Goal: Information Seeking & Learning: Learn about a topic

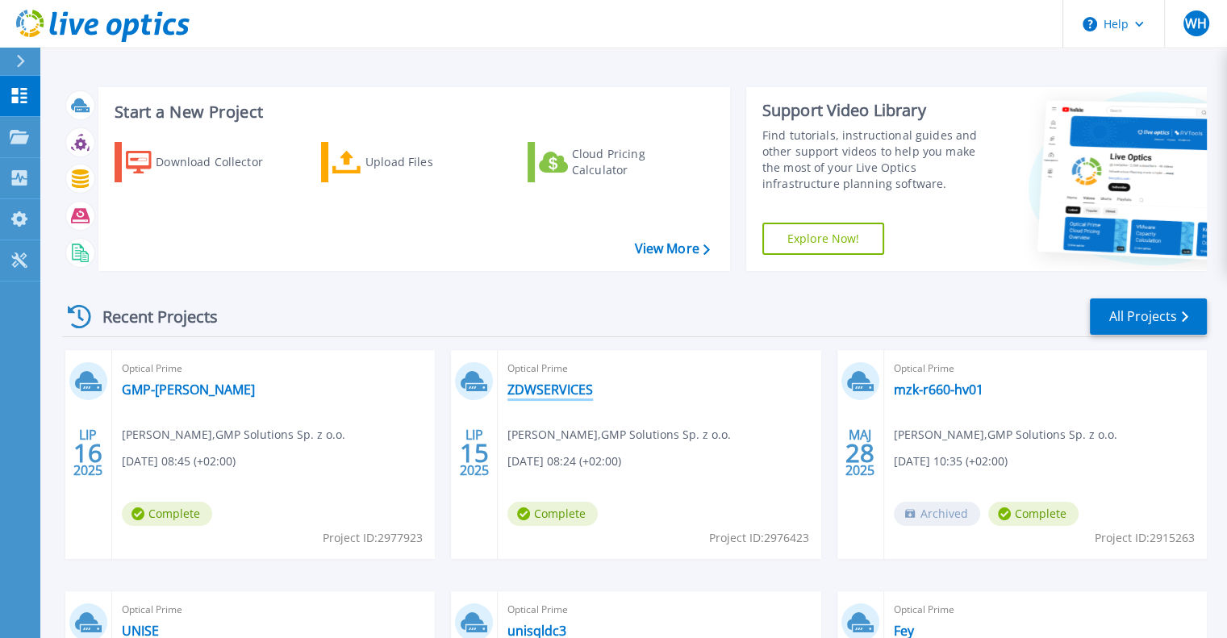
click at [565, 391] on link "ZDWSERVICES" at bounding box center [550, 390] width 86 height 16
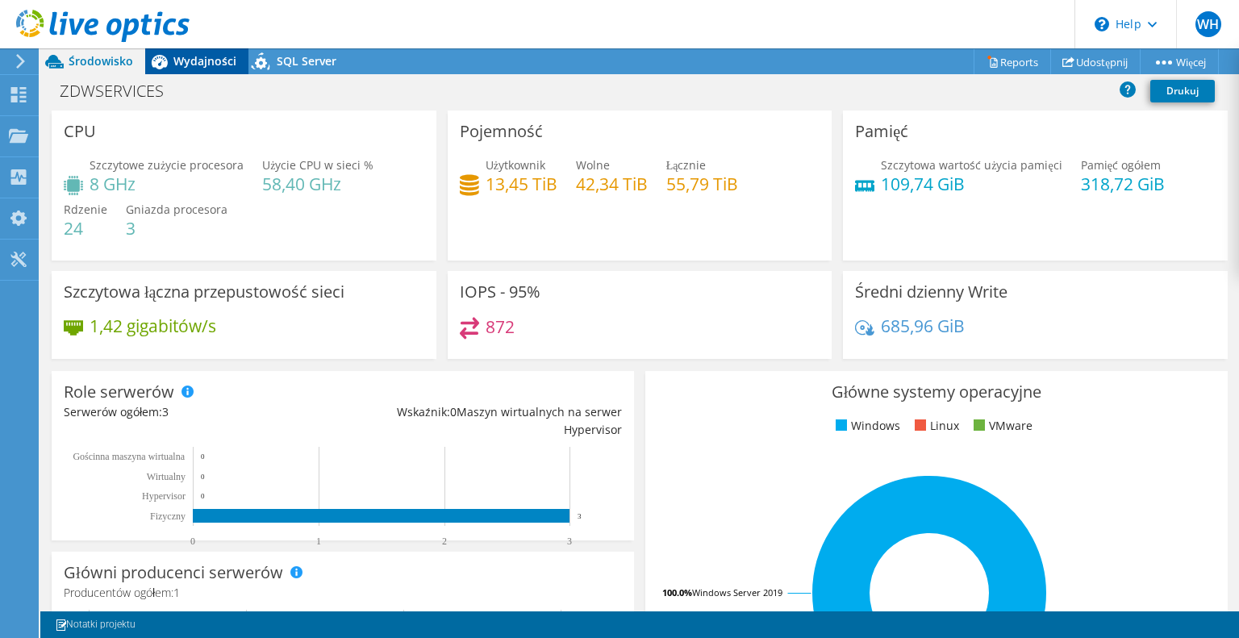
click at [200, 65] on span "Wydajności" at bounding box center [204, 60] width 63 height 15
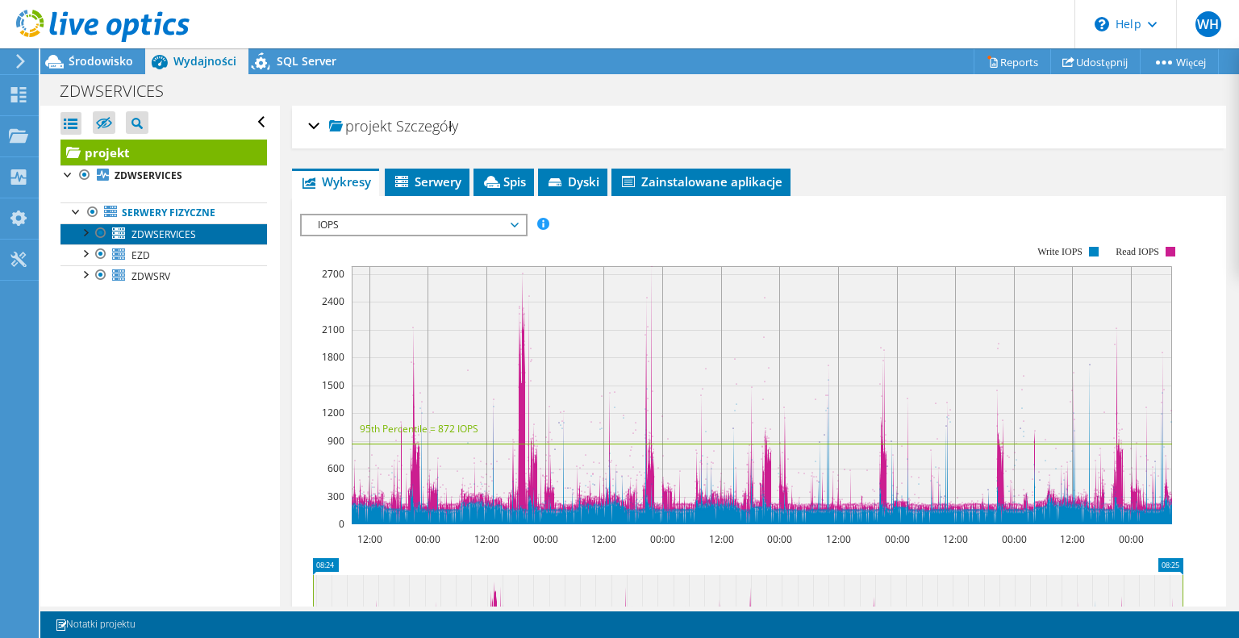
click at [169, 232] on span "ZDWSERVICES" at bounding box center [163, 234] width 65 height 14
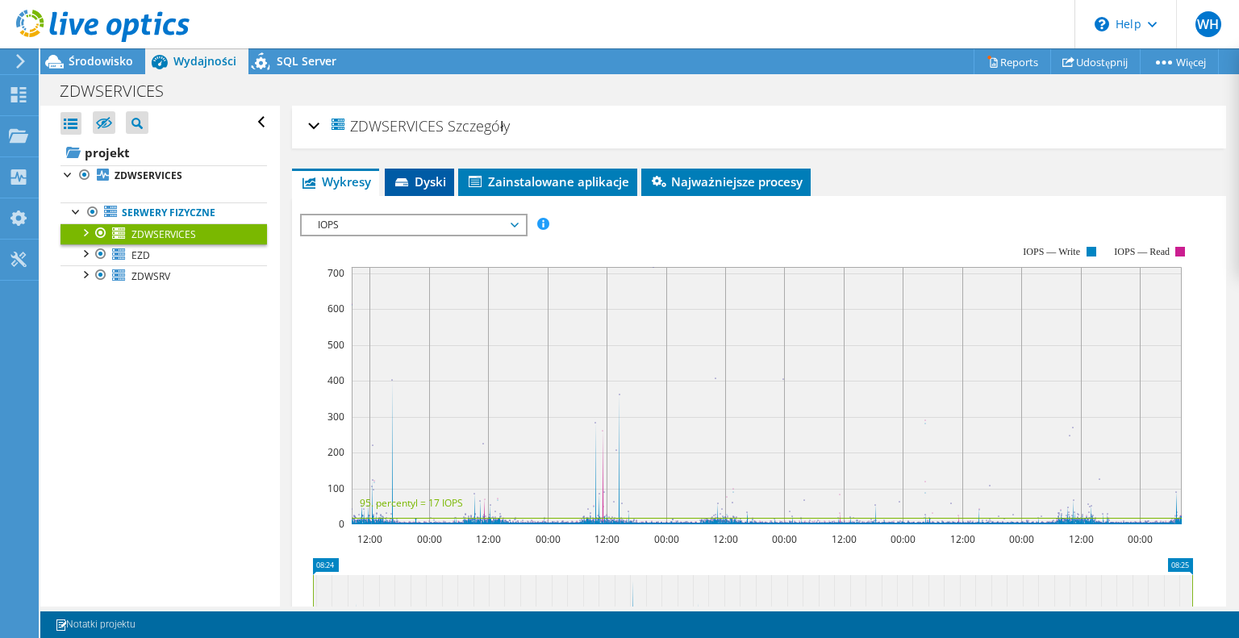
click at [426, 178] on span "Dyski" at bounding box center [419, 181] width 53 height 16
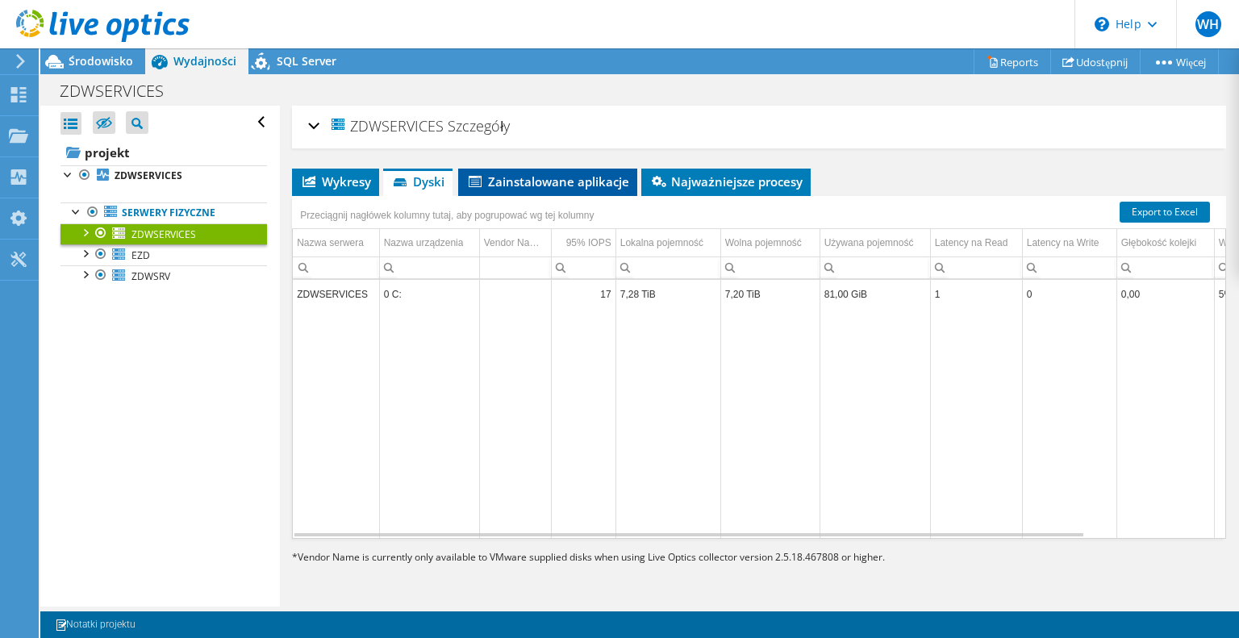
click at [516, 177] on span "Zainstalowane aplikacje" at bounding box center [547, 181] width 163 height 16
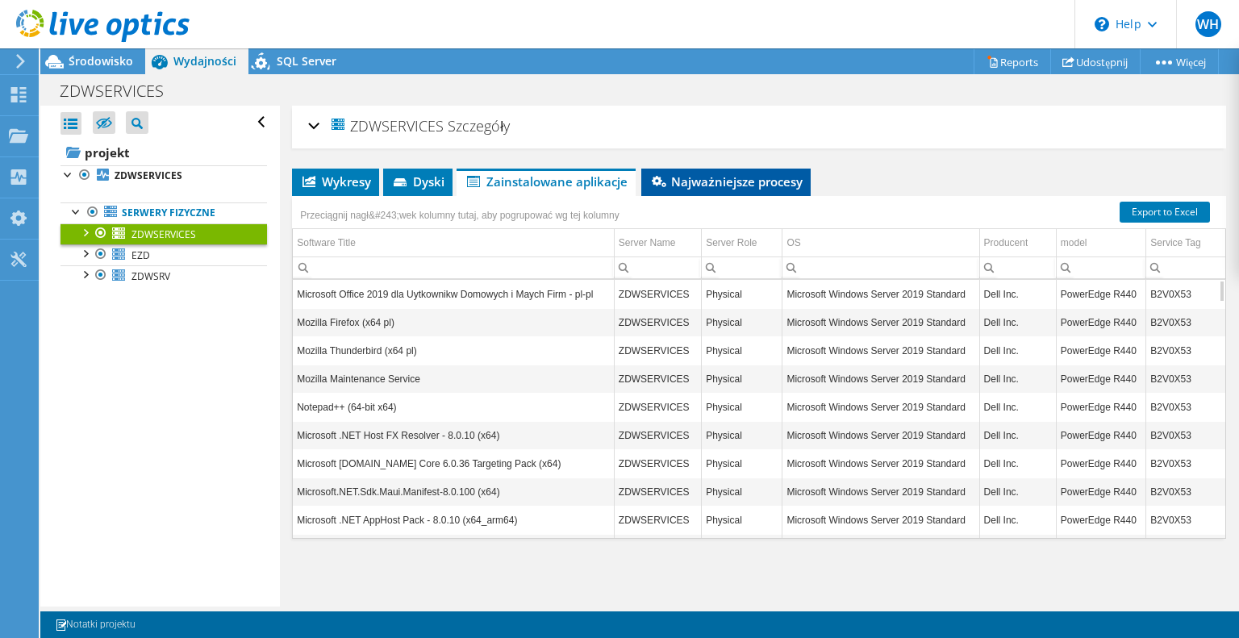
click at [753, 188] on li "Najważniejsze procesy" at bounding box center [725, 182] width 169 height 27
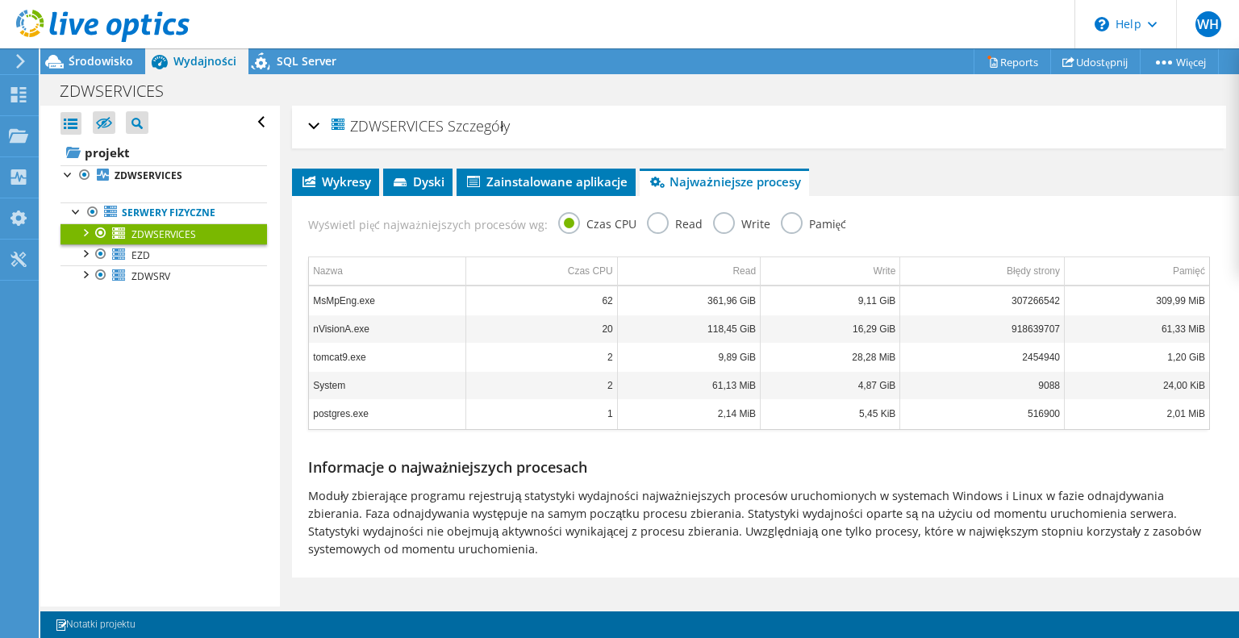
click at [313, 131] on div "ZDWSERVICES Szczegóły" at bounding box center [759, 127] width 902 height 35
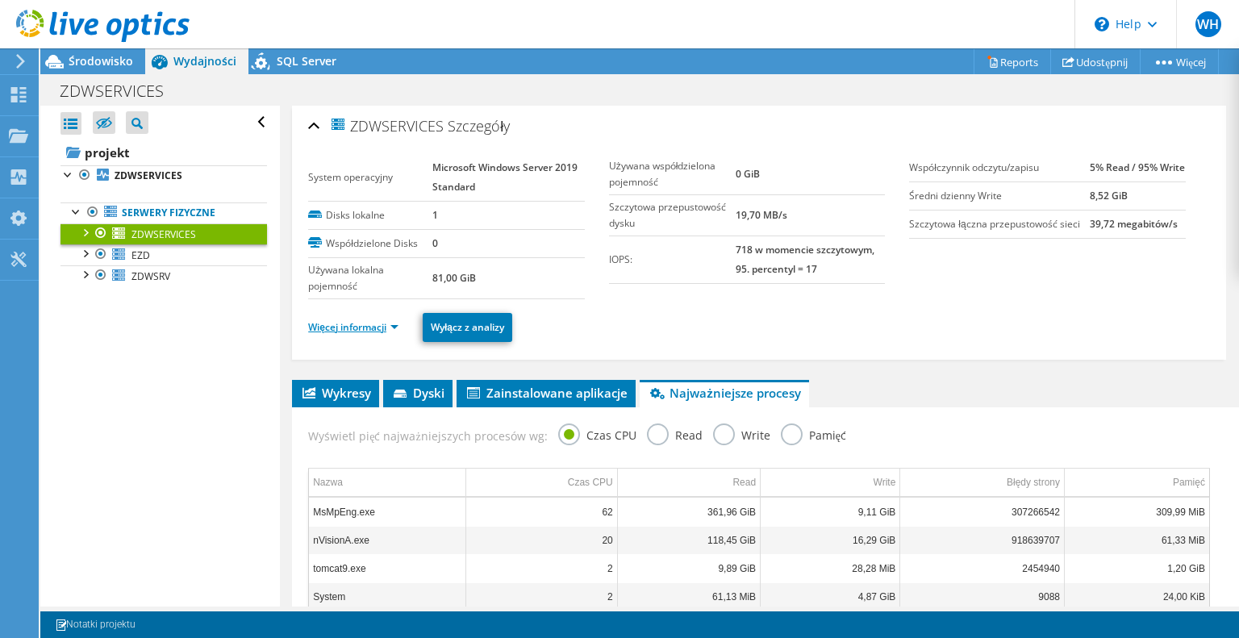
click at [394, 322] on link "Więcej informacji" at bounding box center [353, 327] width 90 height 14
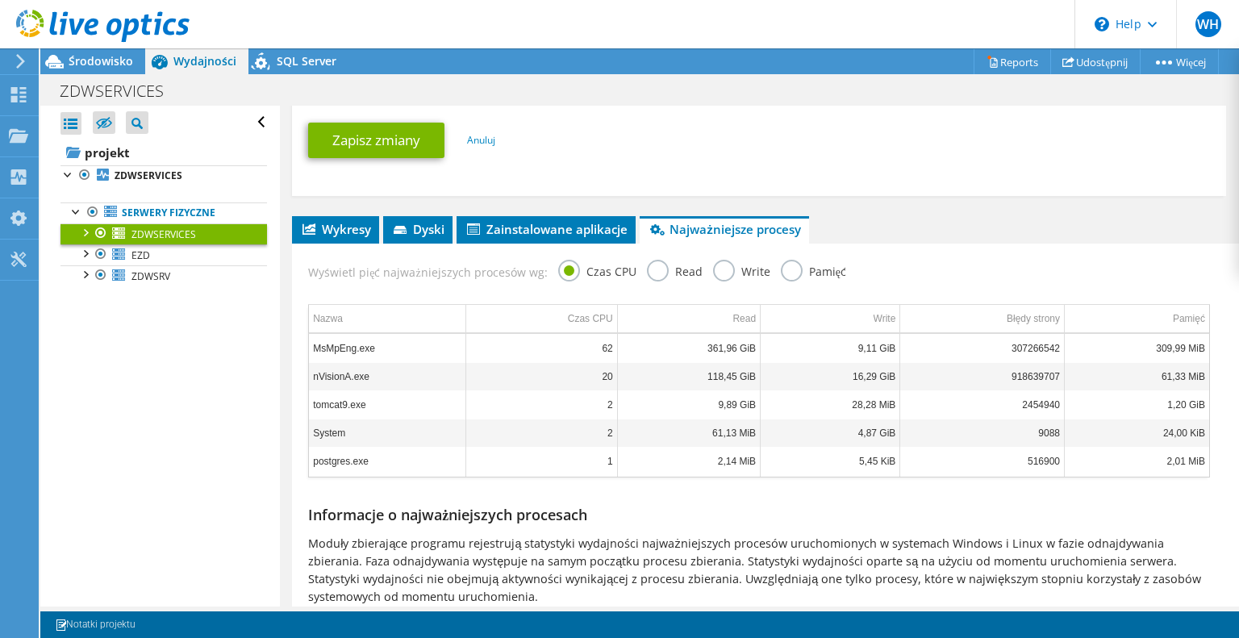
scroll to position [812, 0]
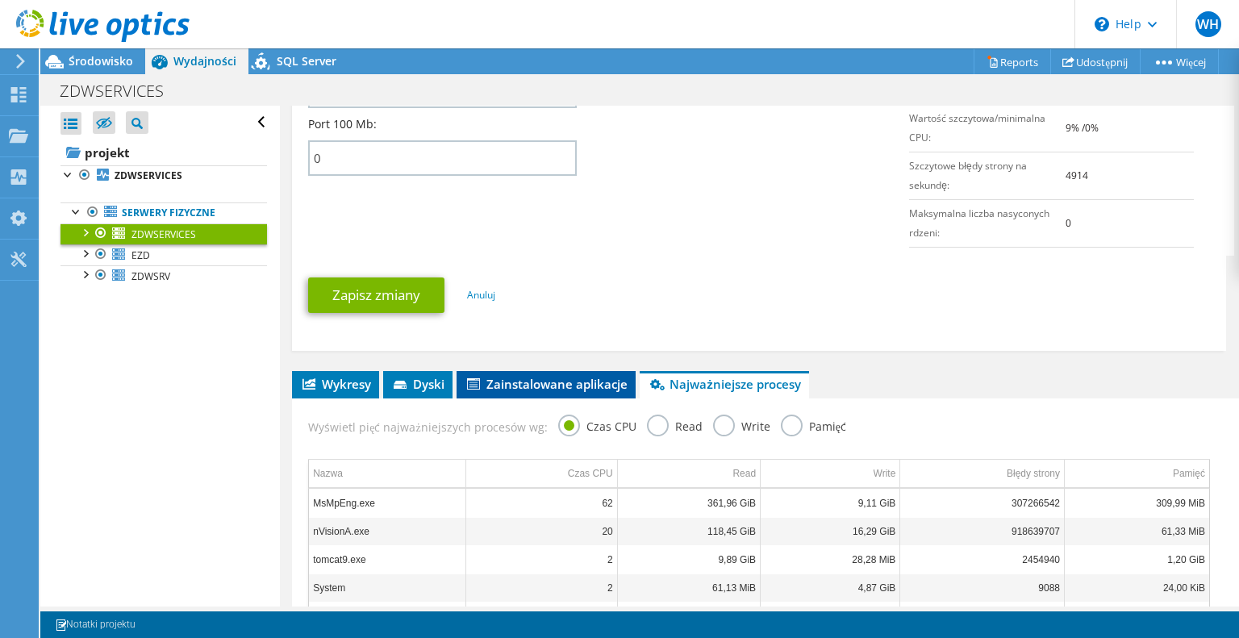
click at [511, 376] on span "Zainstalowane aplikacje" at bounding box center [546, 384] width 163 height 16
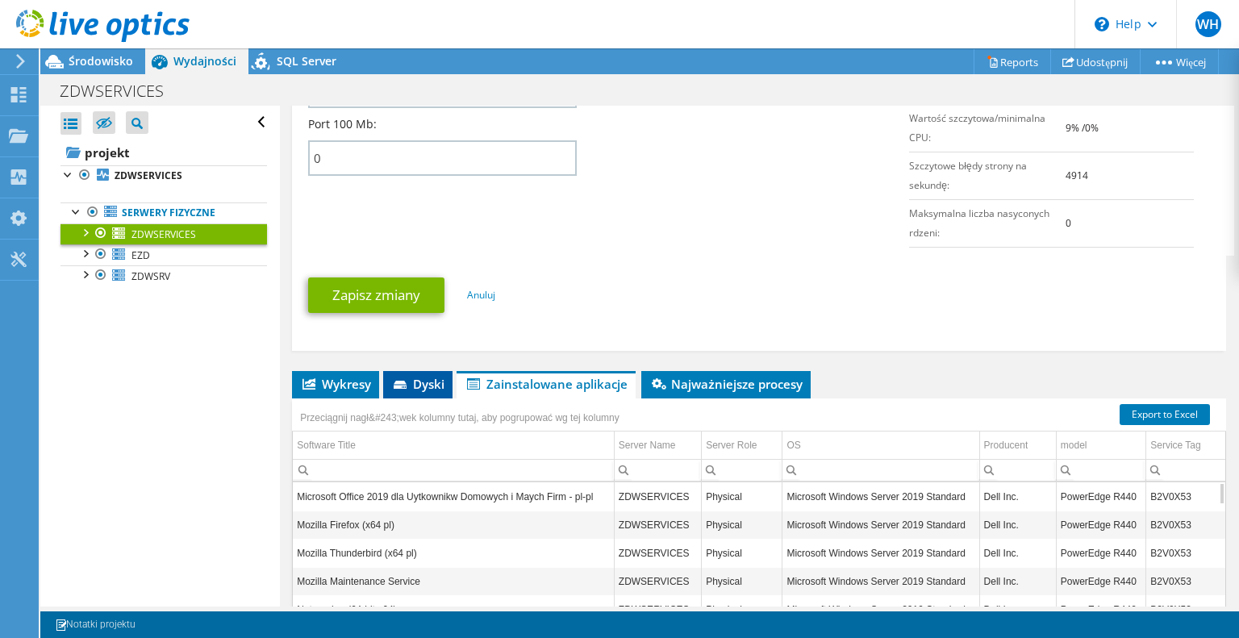
click at [419, 380] on span "Dyski" at bounding box center [417, 384] width 53 height 16
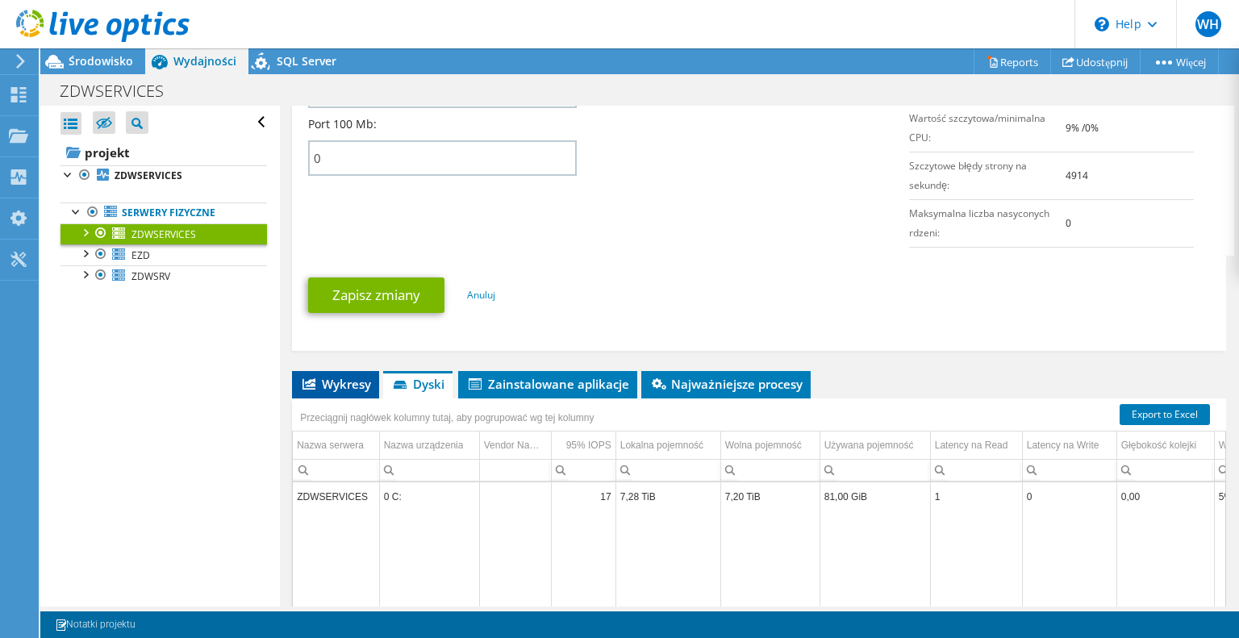
click at [349, 383] on span "Wykresy" at bounding box center [335, 384] width 71 height 16
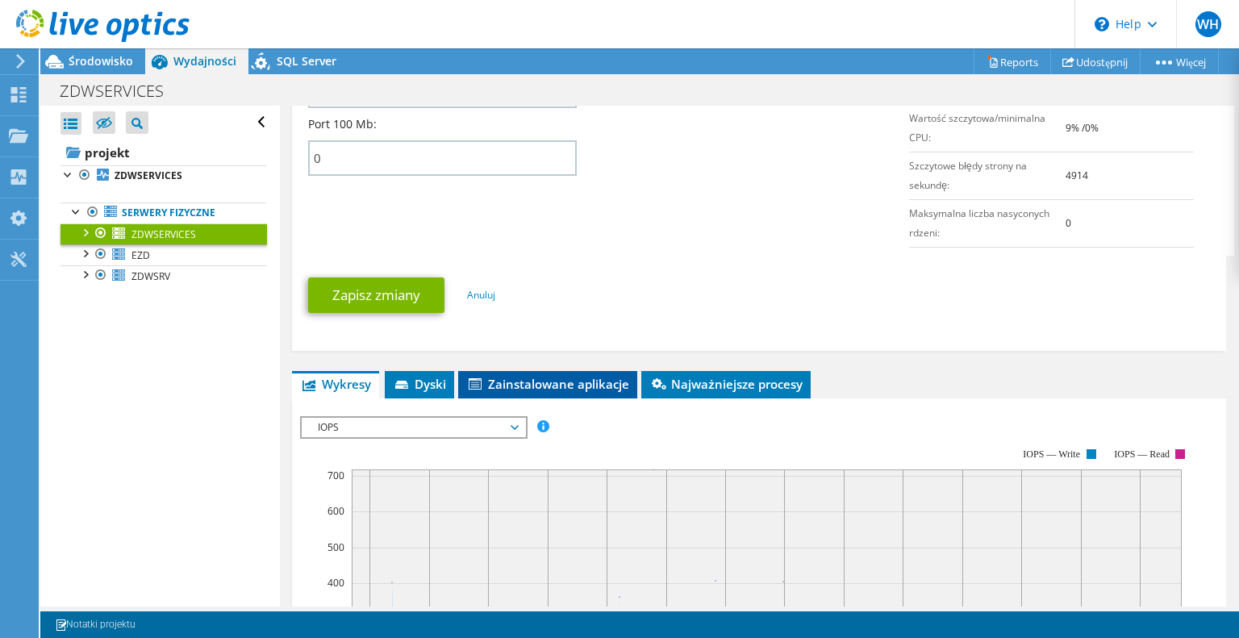
click at [513, 376] on span "Zainstalowane aplikacje" at bounding box center [547, 384] width 163 height 16
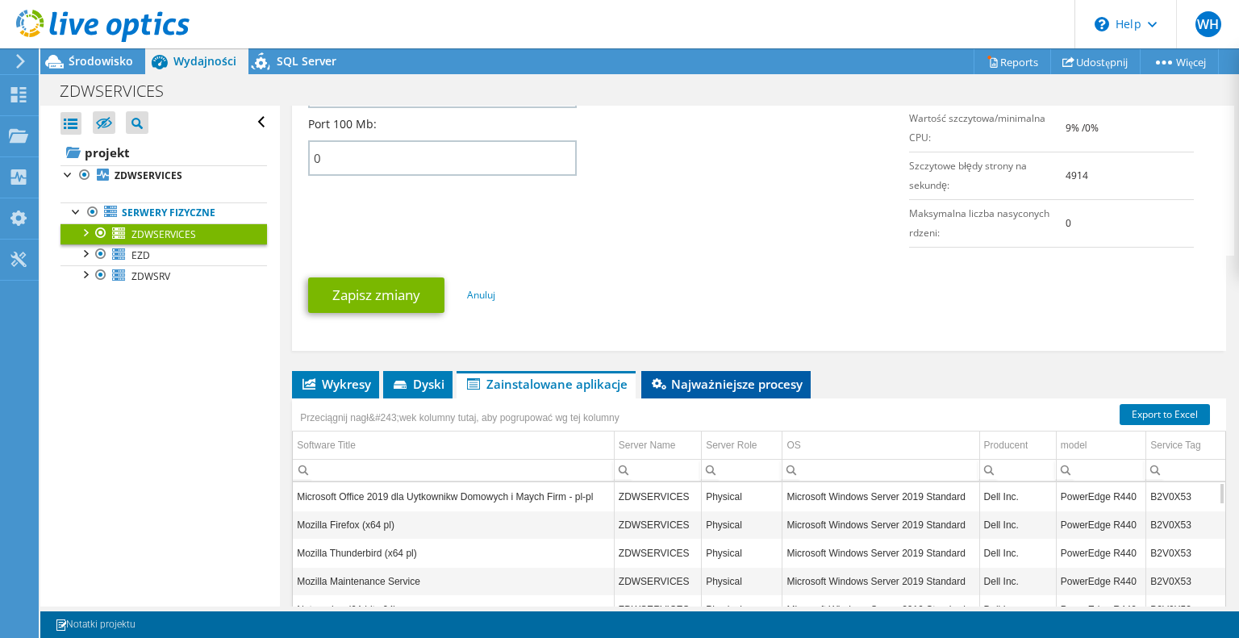
click at [670, 380] on span "Najważniejsze procesy" at bounding box center [725, 384] width 153 height 16
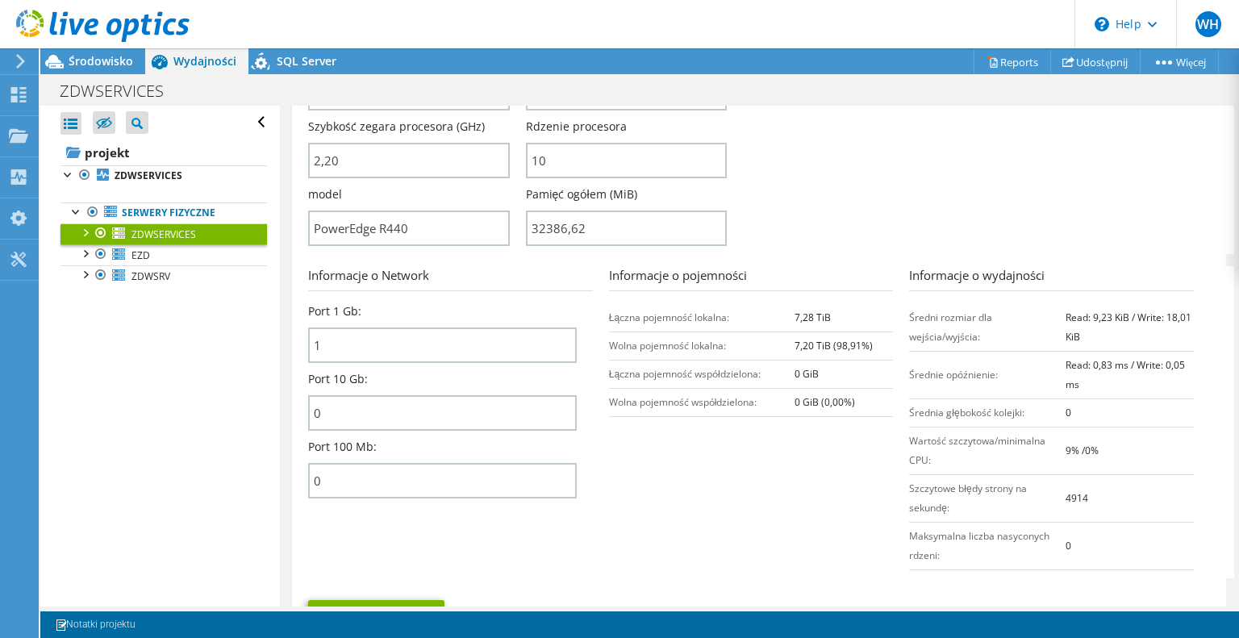
scroll to position [315, 0]
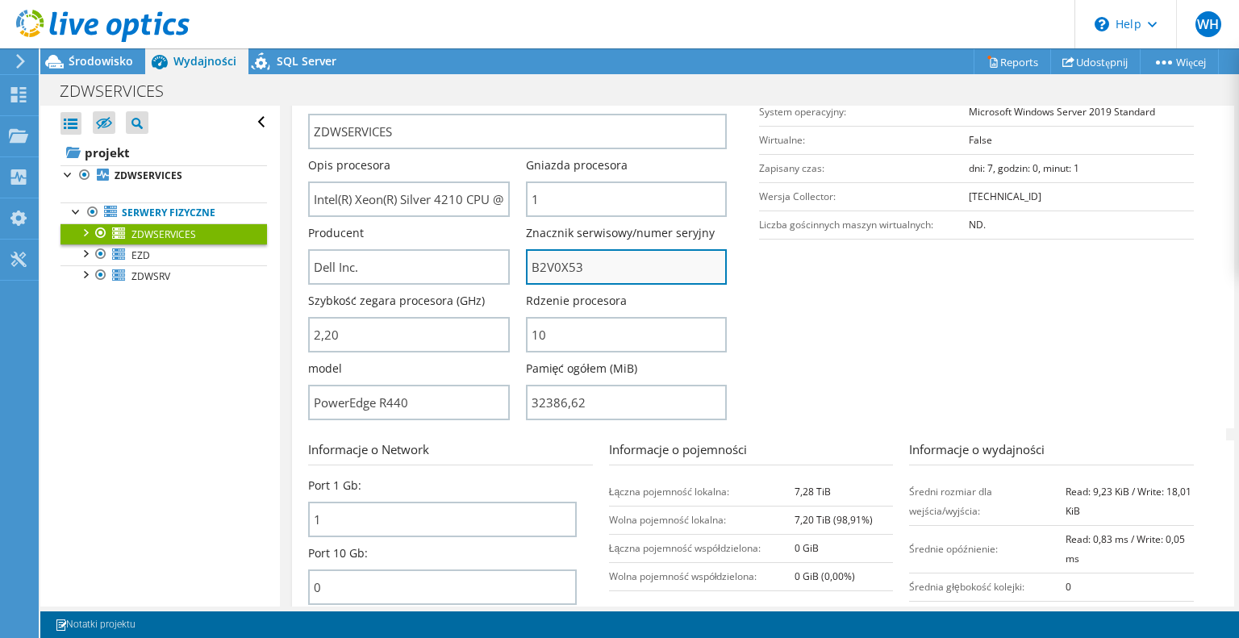
click at [552, 258] on input "B2V0X53" at bounding box center [626, 266] width 201 height 35
click at [827, 350] on section "Informacja dotycząca serwera Nazwa serwera ZDWSERVICES Opis procesora Intel(R) …" at bounding box center [763, 240] width 910 height 376
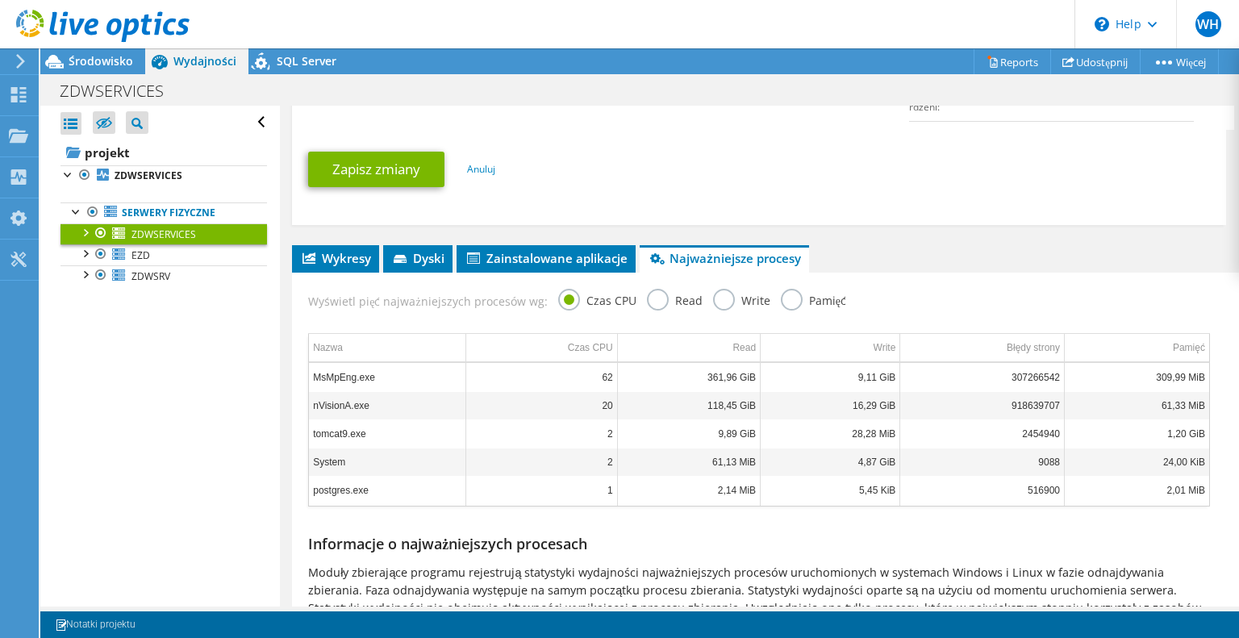
scroll to position [942, 0]
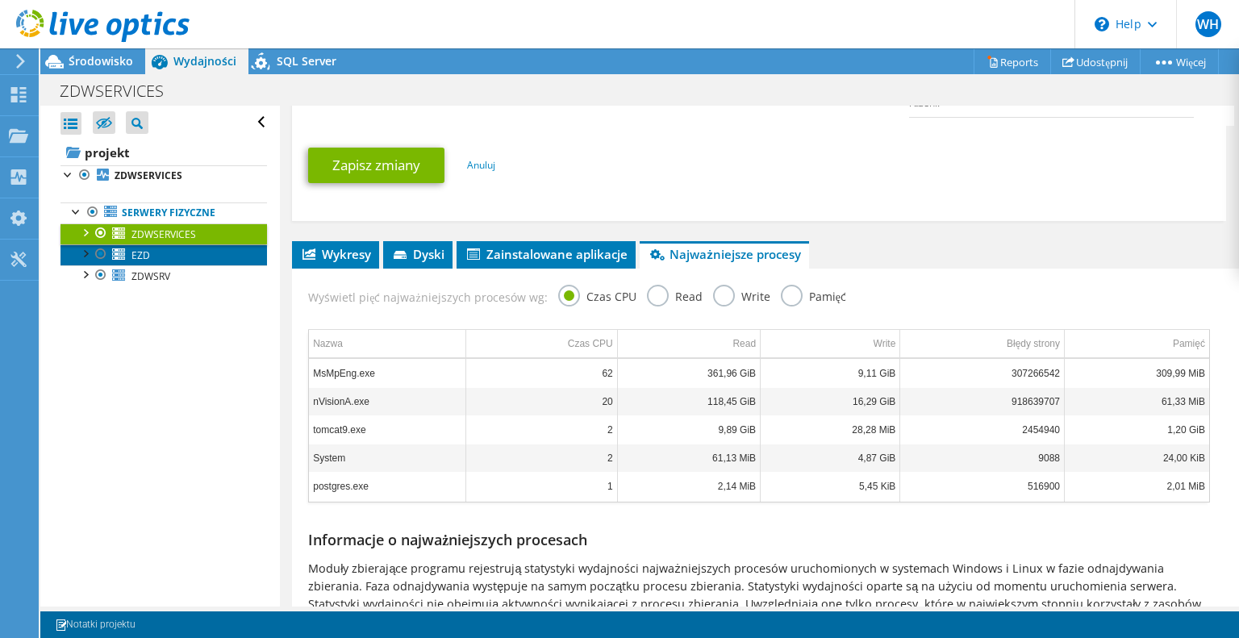
click at [148, 255] on span "EZD" at bounding box center [140, 255] width 19 height 14
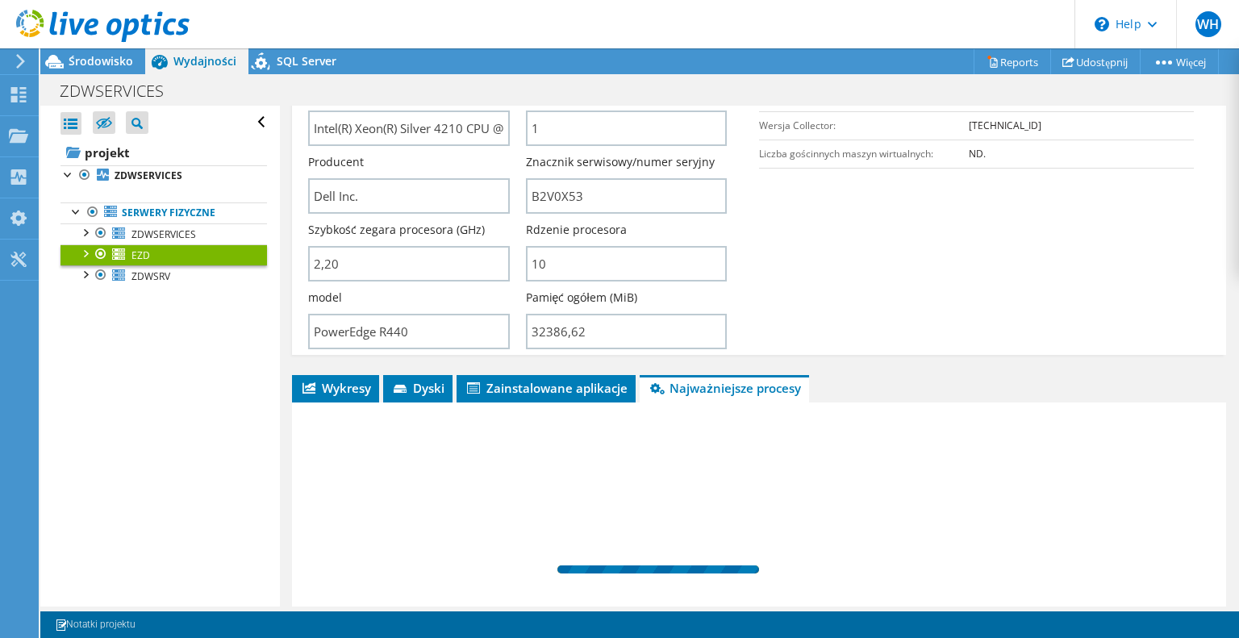
scroll to position [202, 0]
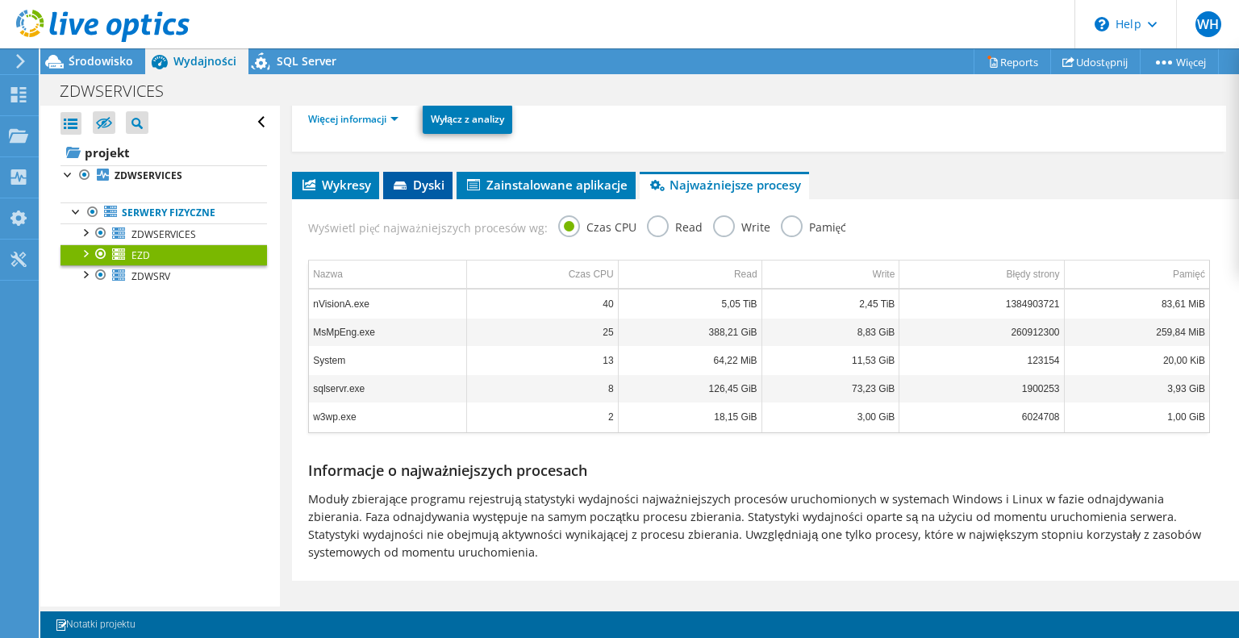
click at [423, 177] on span "Dyski" at bounding box center [417, 185] width 53 height 16
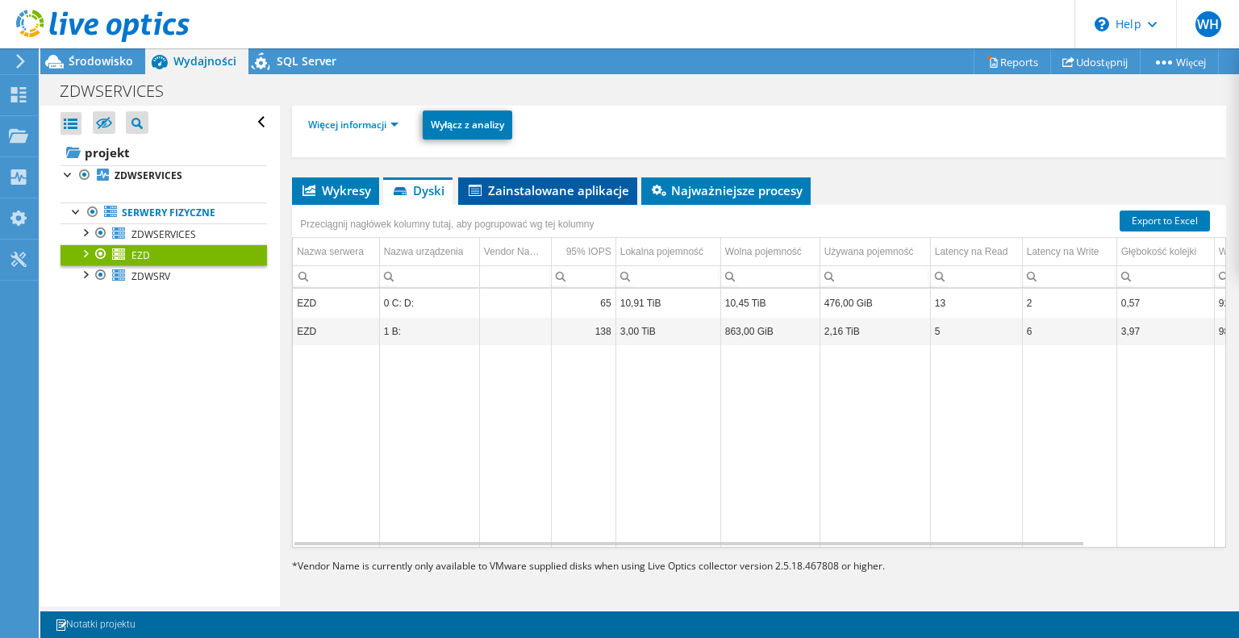
click at [541, 183] on span "Zainstalowane aplikacje" at bounding box center [547, 190] width 163 height 16
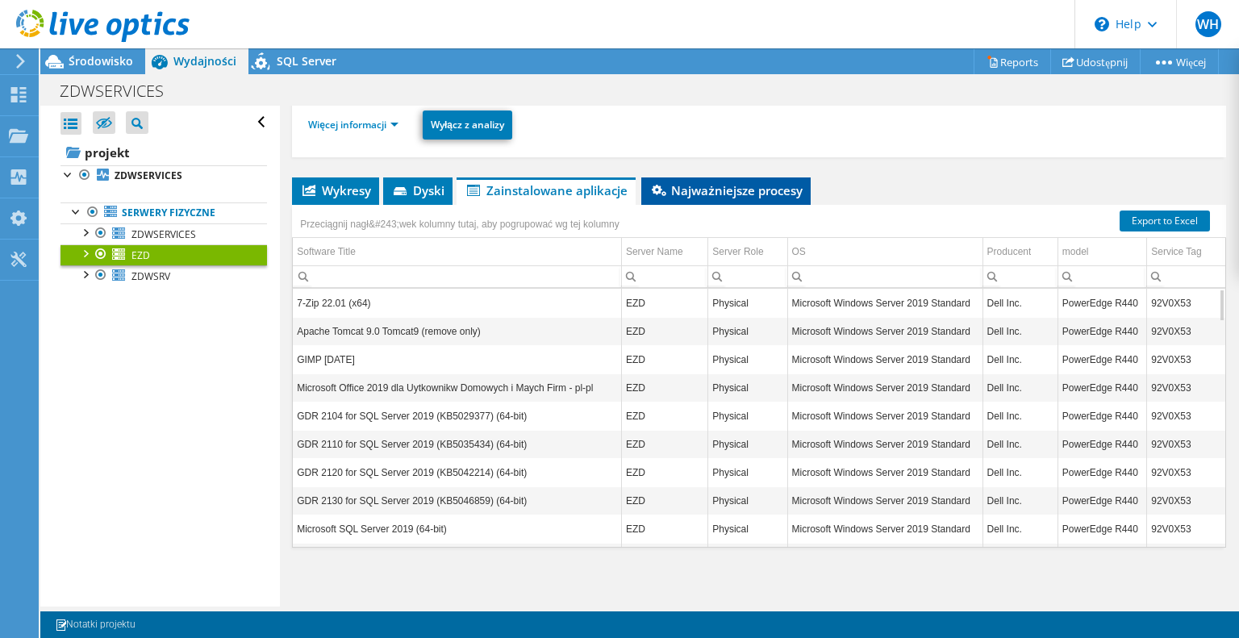
click at [695, 189] on span "Najważniejsze procesy" at bounding box center [725, 190] width 153 height 16
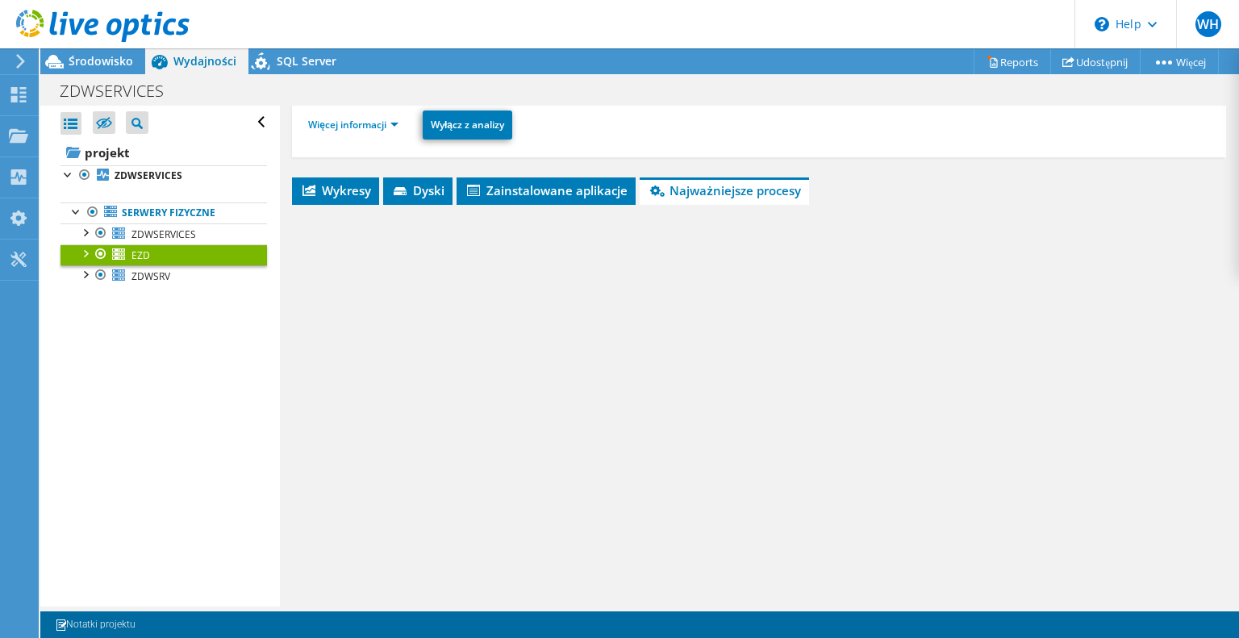
scroll to position [208, 0]
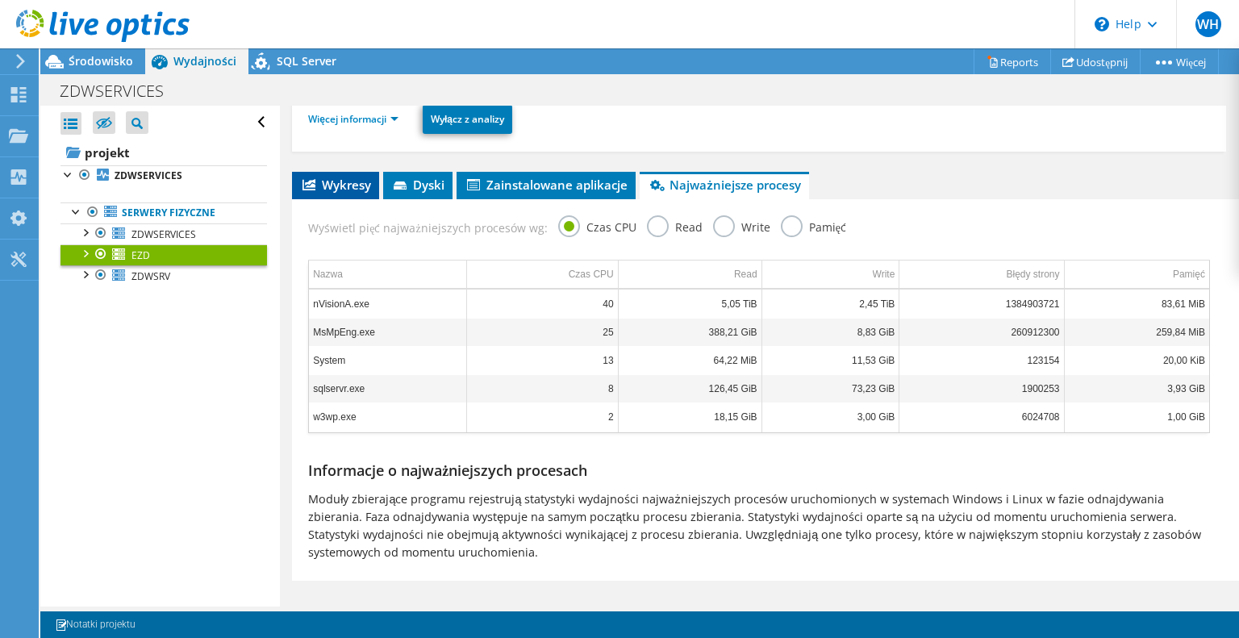
click at [344, 186] on span "Wykresy" at bounding box center [335, 185] width 71 height 16
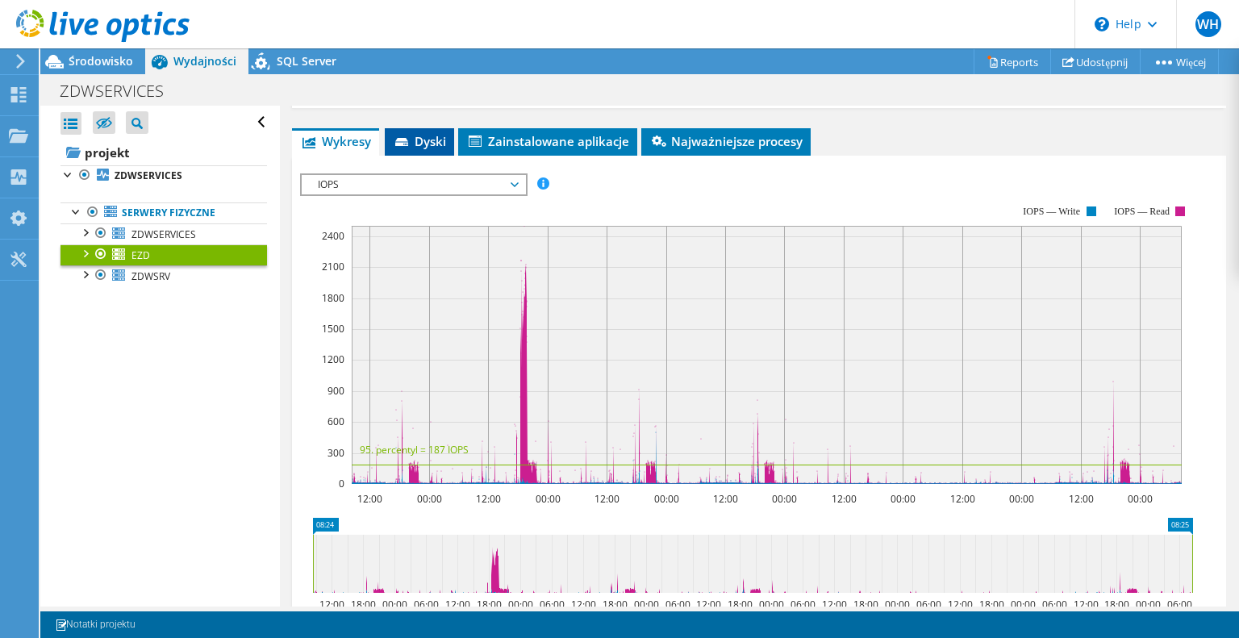
click at [434, 136] on span "Dyski" at bounding box center [419, 141] width 53 height 16
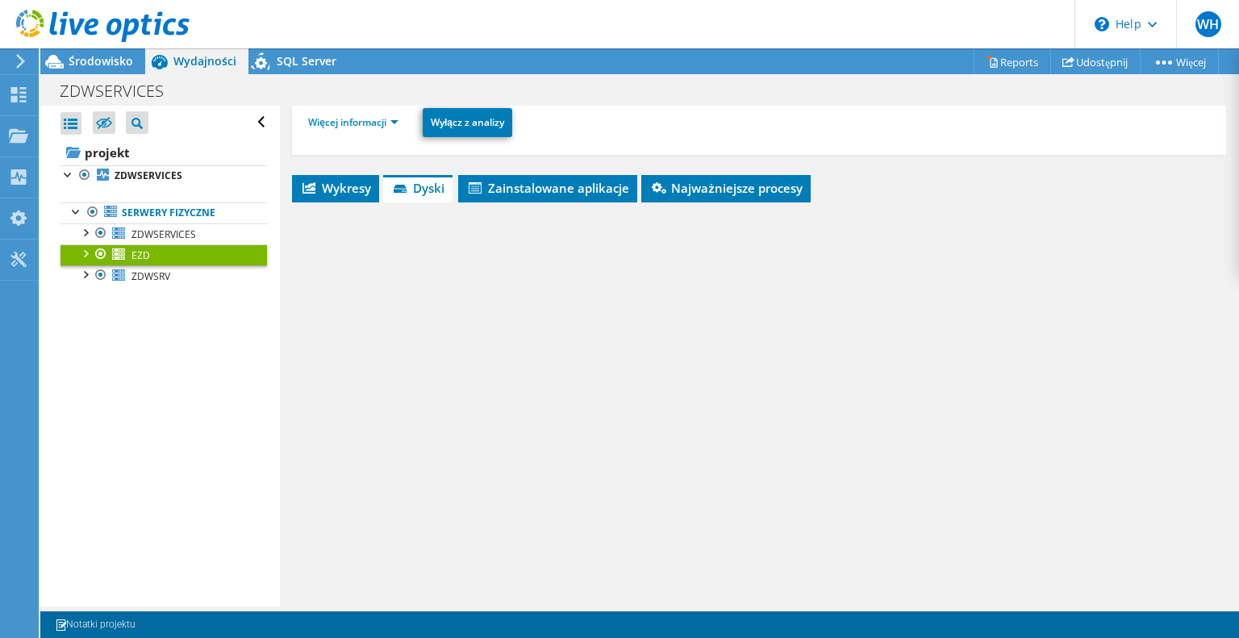
scroll to position [202, 0]
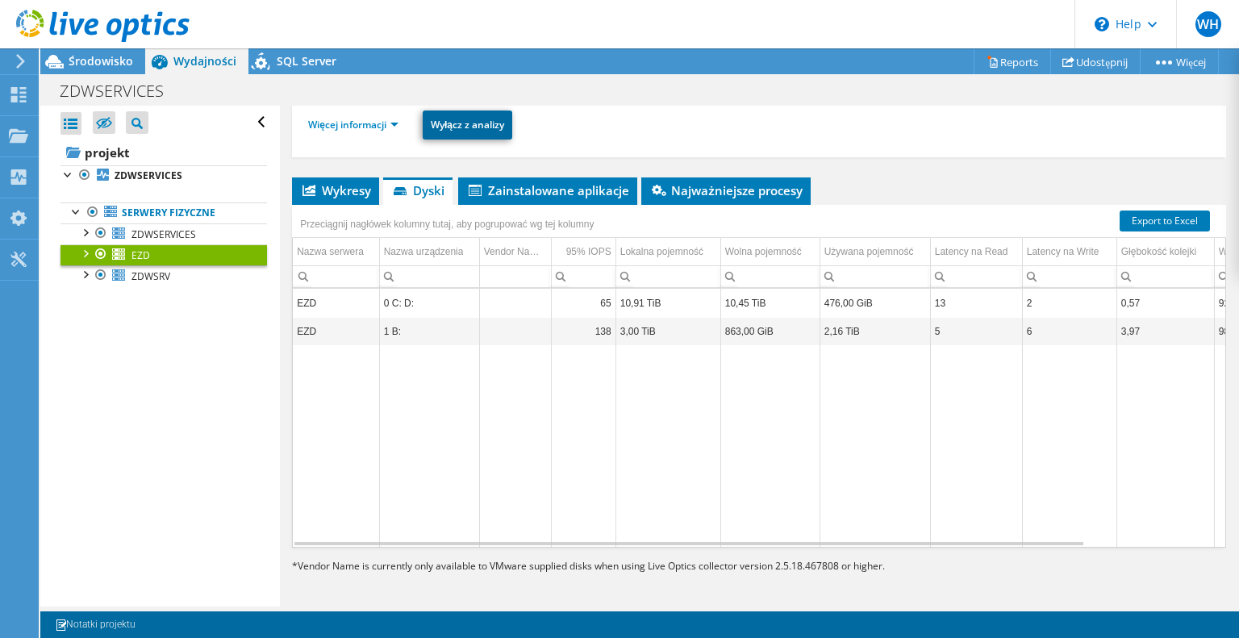
click at [465, 113] on link "Wyłącz z analizy" at bounding box center [468, 125] width 90 height 29
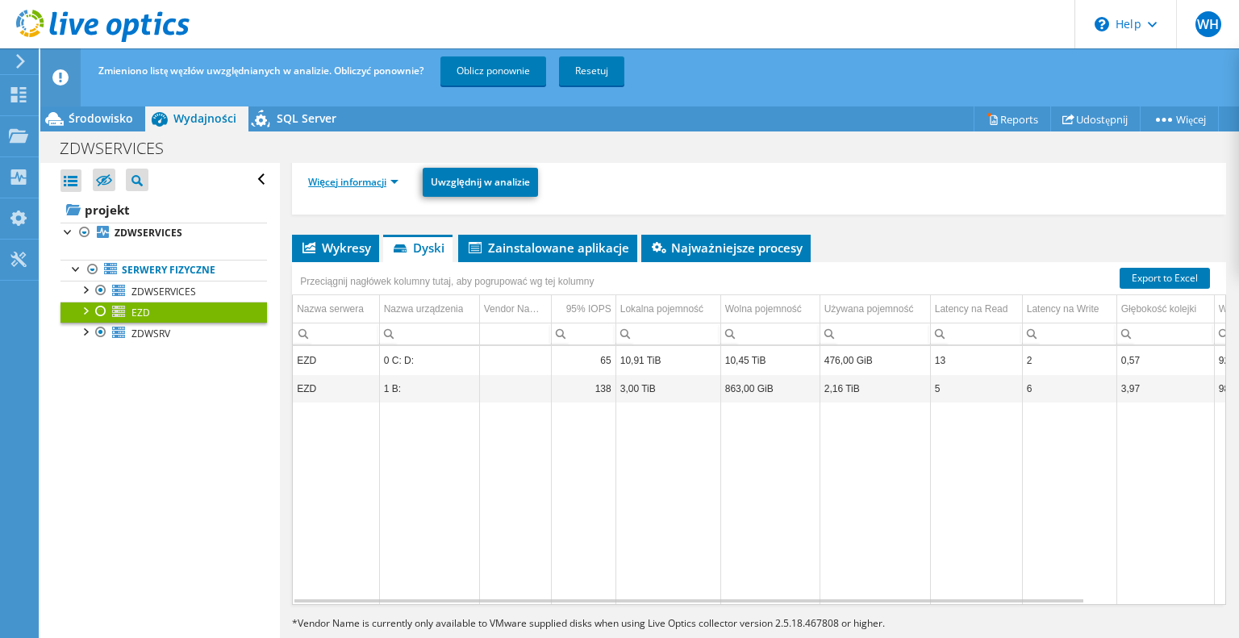
click at [387, 177] on link "Więcej informacji" at bounding box center [353, 182] width 90 height 14
click at [398, 180] on link "Więcej informacji" at bounding box center [353, 182] width 90 height 14
click at [352, 179] on link "Więcej informacji" at bounding box center [353, 182] width 90 height 14
click at [150, 333] on span "ZDWSRV" at bounding box center [150, 334] width 39 height 14
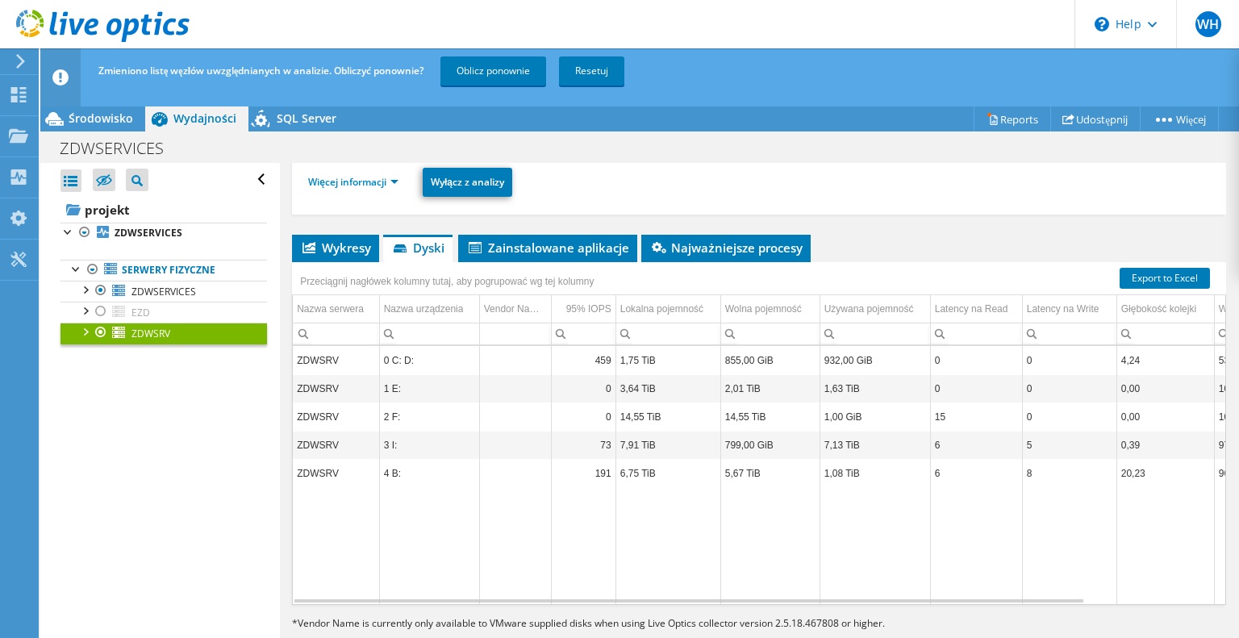
drag, startPoint x: 329, startPoint y: 236, endPoint x: 187, endPoint y: 393, distance: 211.9
click at [187, 393] on div "Otwórz wszystkie Zamknij wszystko Ukryj wykluczone węzły Filtr drzewa projektu" at bounding box center [159, 413] width 239 height 501
click at [344, 181] on link "Więcej informacji" at bounding box center [353, 182] width 90 height 14
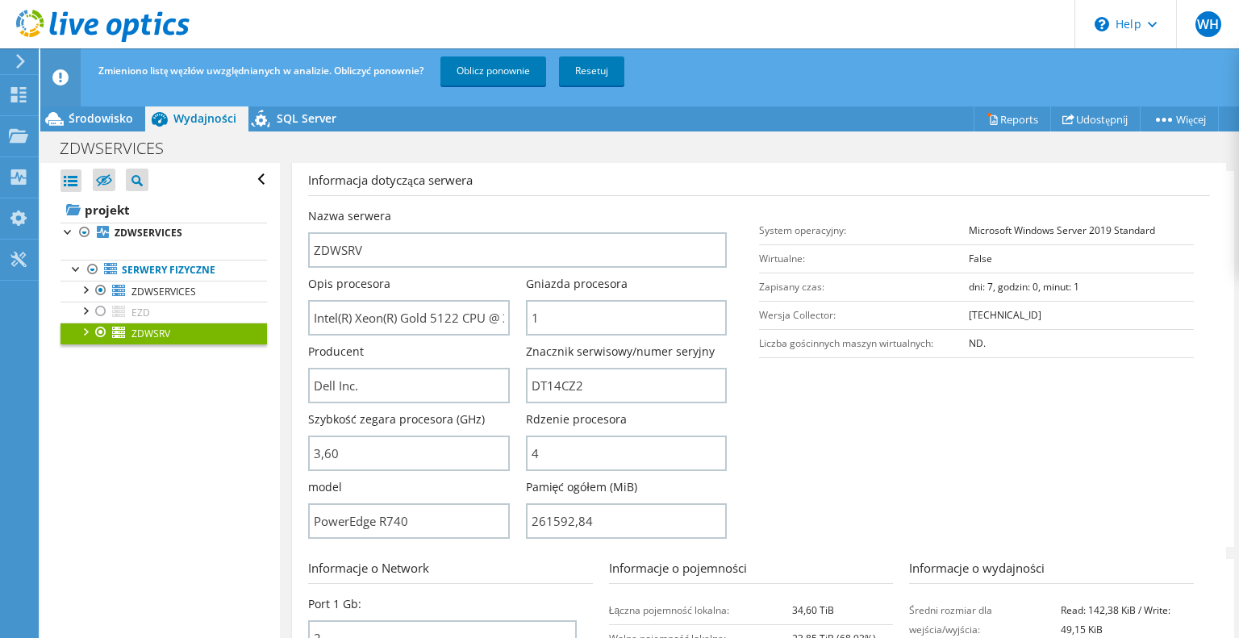
scroll to position [253, 0]
click at [452, 387] on input "Dell Inc." at bounding box center [408, 386] width 201 height 35
click at [428, 523] on input "PowerEdge R740" at bounding box center [408, 521] width 201 height 35
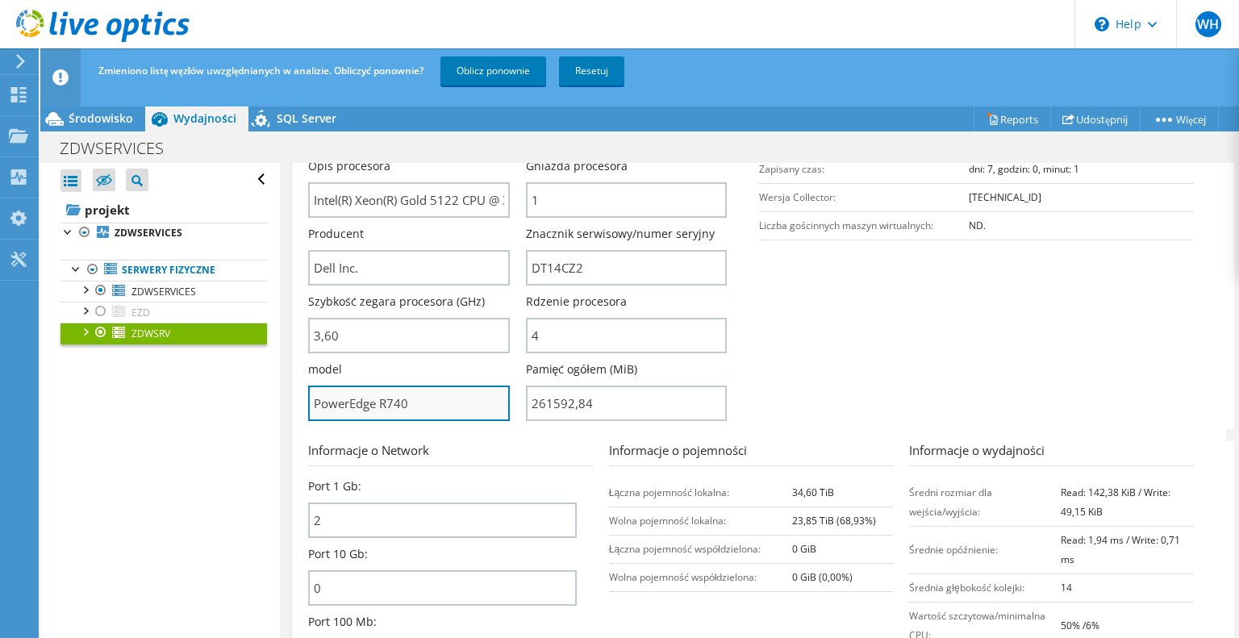
scroll to position [389, 0]
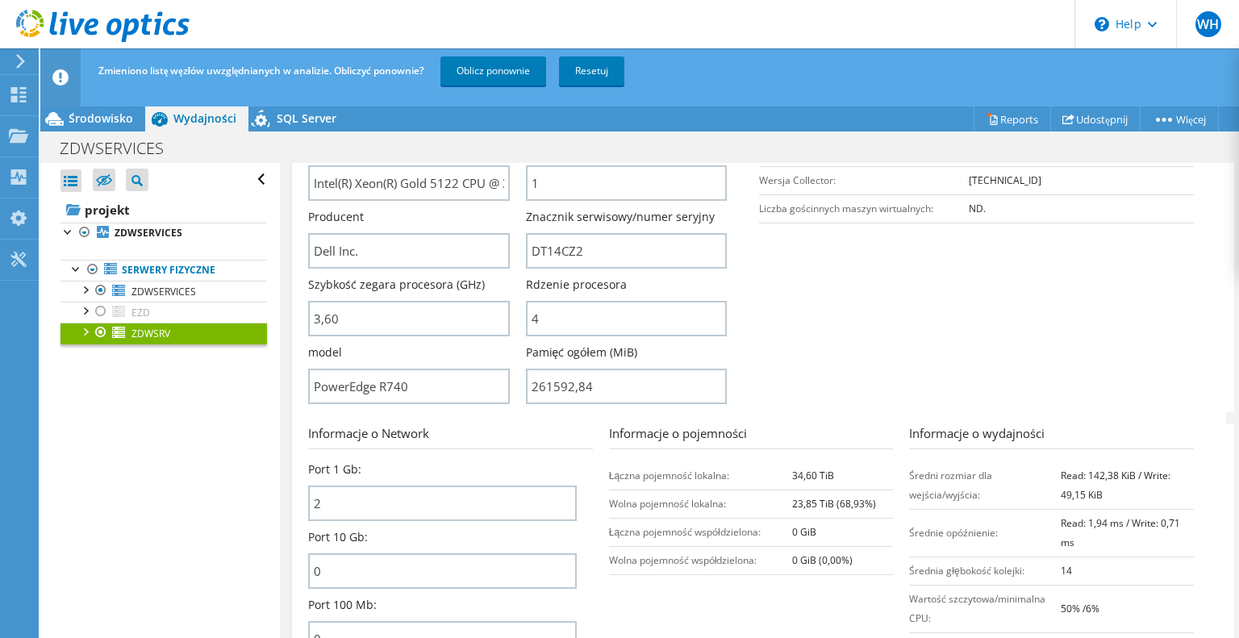
click at [188, 493] on div "Otwórz wszystkie Zamknij wszystko Ukryj wykluczone węzły Filtr drzewa projektu" at bounding box center [159, 413] width 239 height 501
click at [146, 490] on div "Otwórz wszystkie Zamknij wszystko Ukryj wykluczone węzły Filtr drzewa projektu" at bounding box center [159, 413] width 239 height 501
click at [401, 245] on input "Dell Inc." at bounding box center [408, 250] width 201 height 35
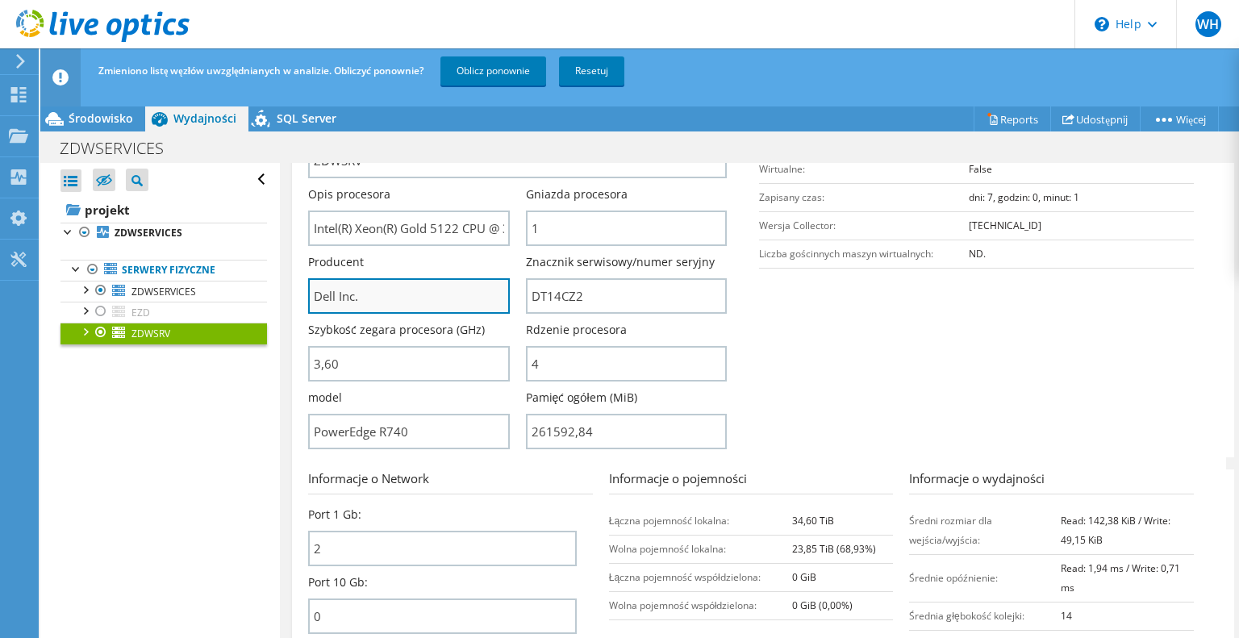
scroll to position [340, 0]
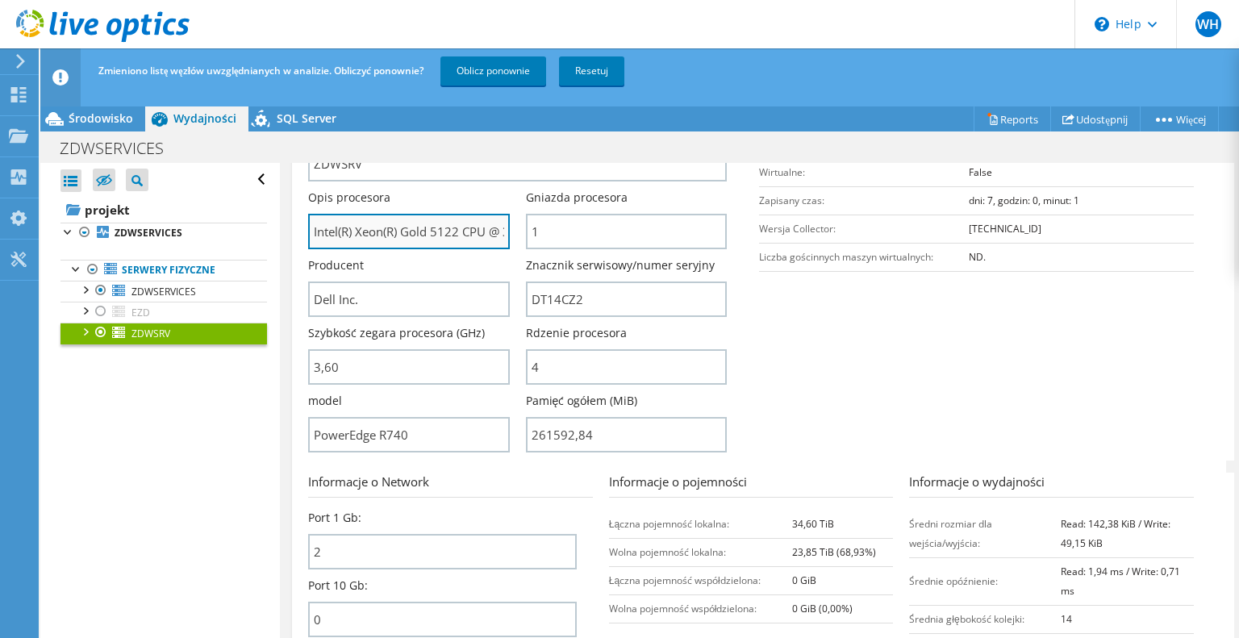
click at [450, 222] on input "Intel(R) Xeon(R) Gold 5122 CPU @ 3.60GHz" at bounding box center [408, 231] width 201 height 35
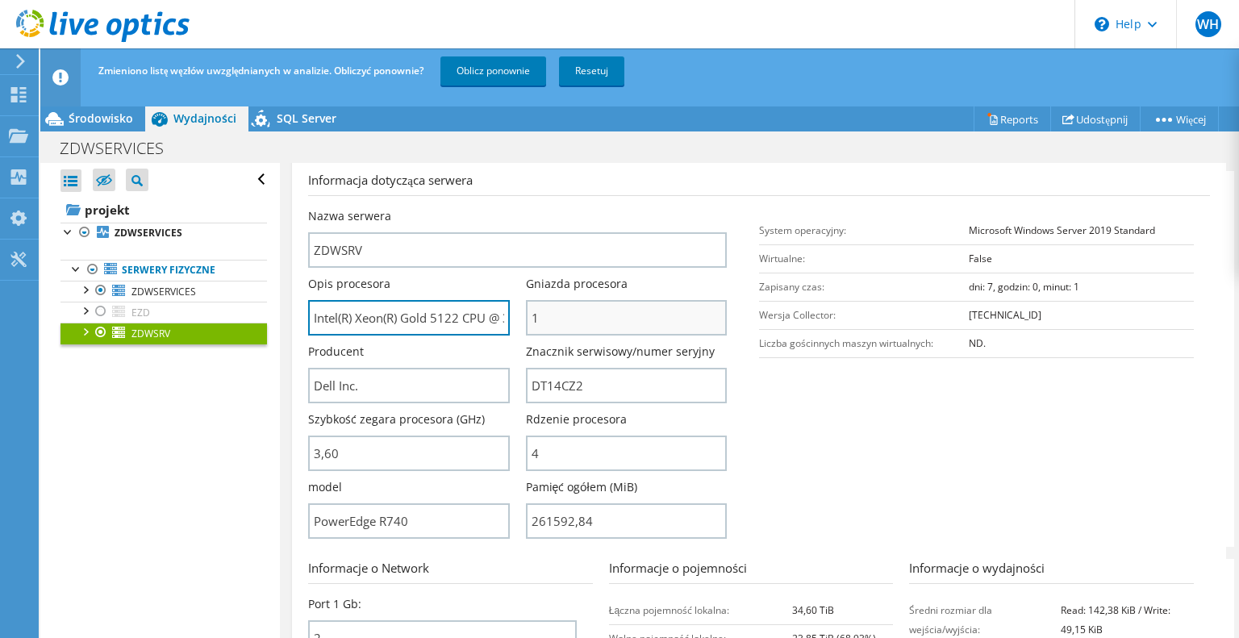
scroll to position [251, 0]
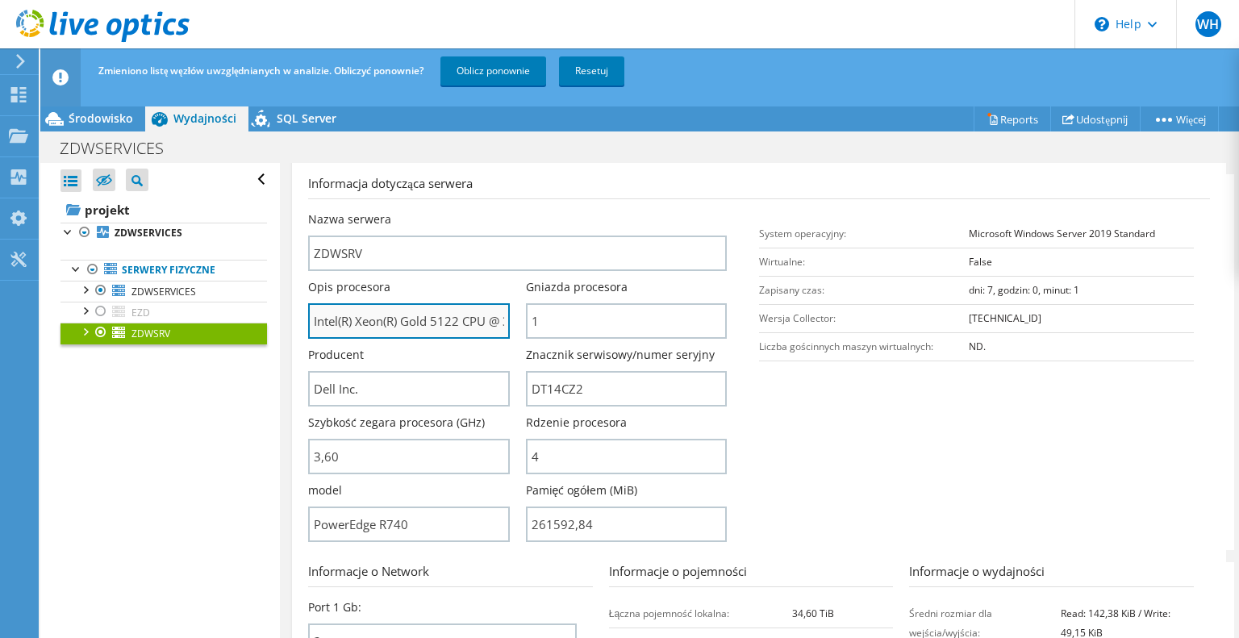
click at [434, 313] on input "Intel(R) Xeon(R) Gold 5122 CPU @ 3.60GHz" at bounding box center [408, 320] width 201 height 35
click at [832, 471] on section "Informacja dotycząca serwera Nazwa serwera ZDWSRV Opis procesora Intel(R) Xeon(…" at bounding box center [763, 362] width 910 height 376
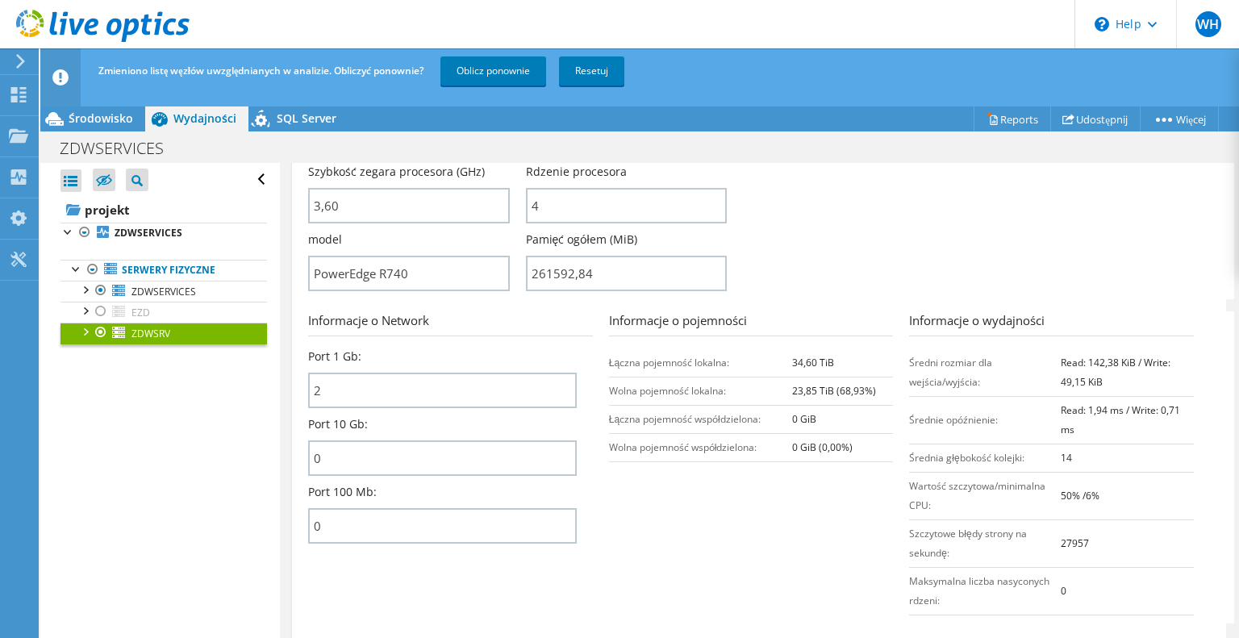
scroll to position [405, 0]
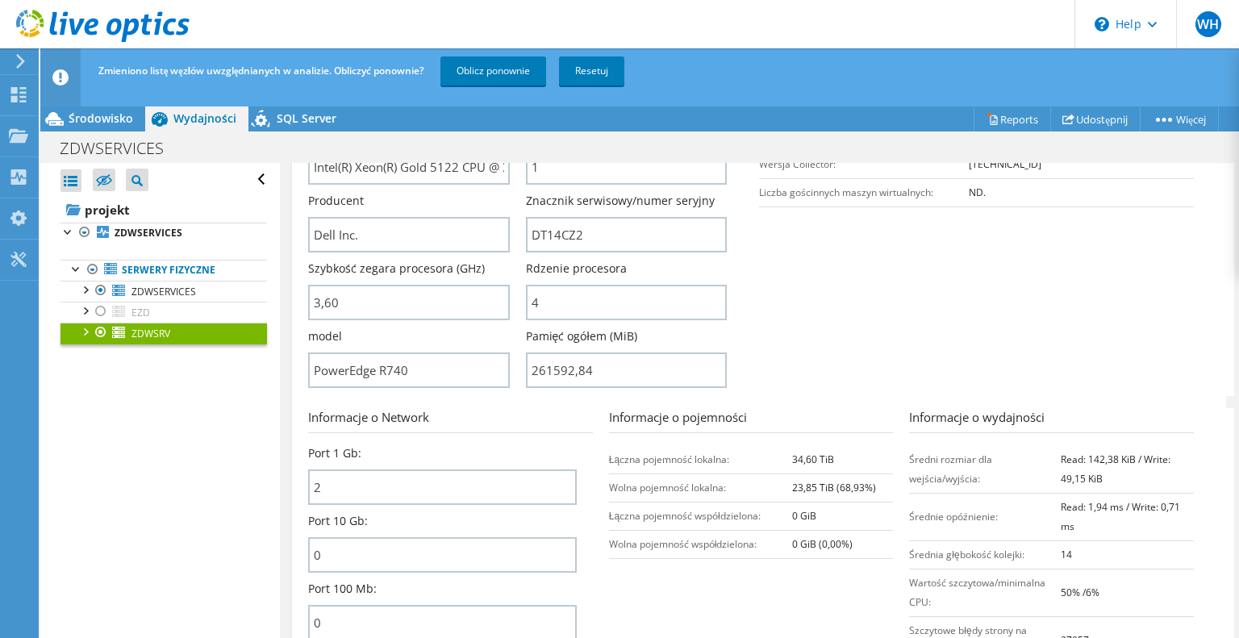
click at [805, 453] on b "34,60 TiB" at bounding box center [813, 460] width 42 height 14
click at [838, 340] on section "Informacja dotycząca serwera Nazwa serwera ZDWSRV Opis procesora Intel(R) Xeon(…" at bounding box center [763, 208] width 910 height 376
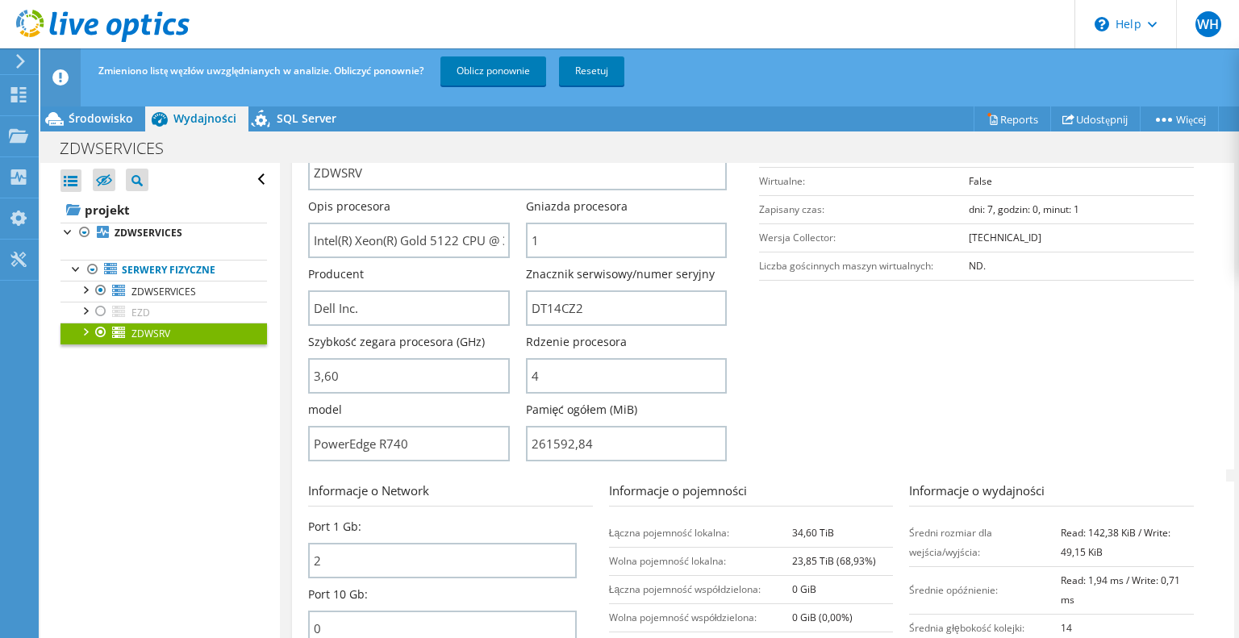
scroll to position [319, 0]
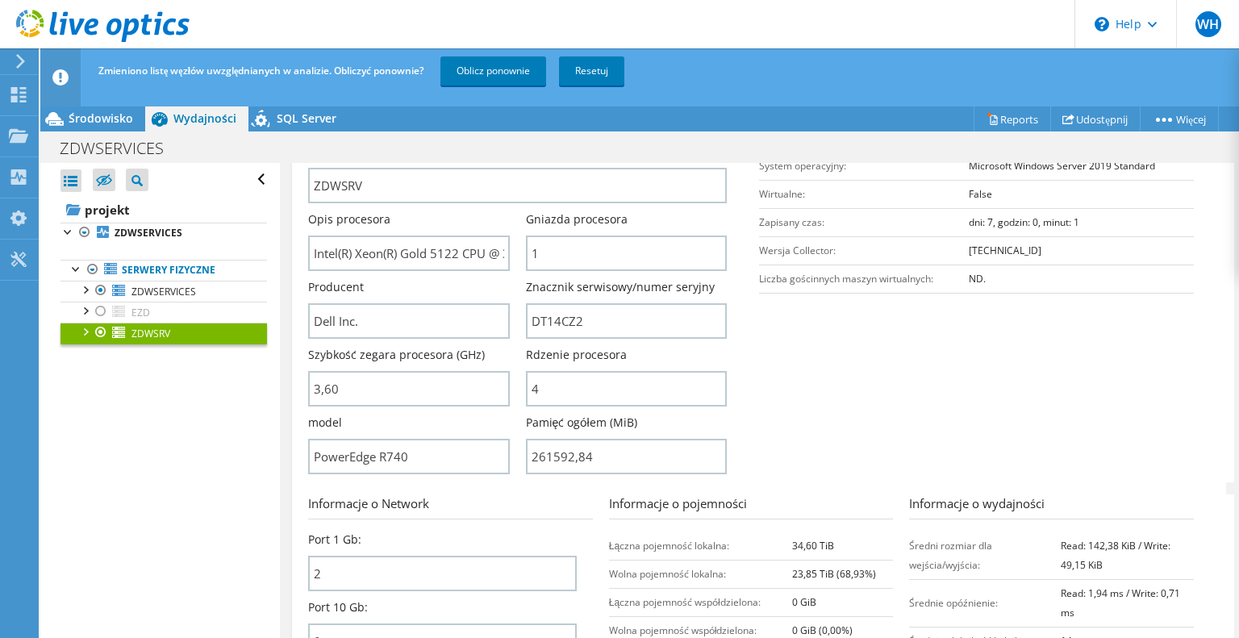
click at [820, 329] on section "Informacja dotycząca serwera Nazwa serwera ZDWSRV Opis procesora Intel(R) Xeon(…" at bounding box center [763, 294] width 910 height 376
